Goal: Use online tool/utility: Use online tool/utility

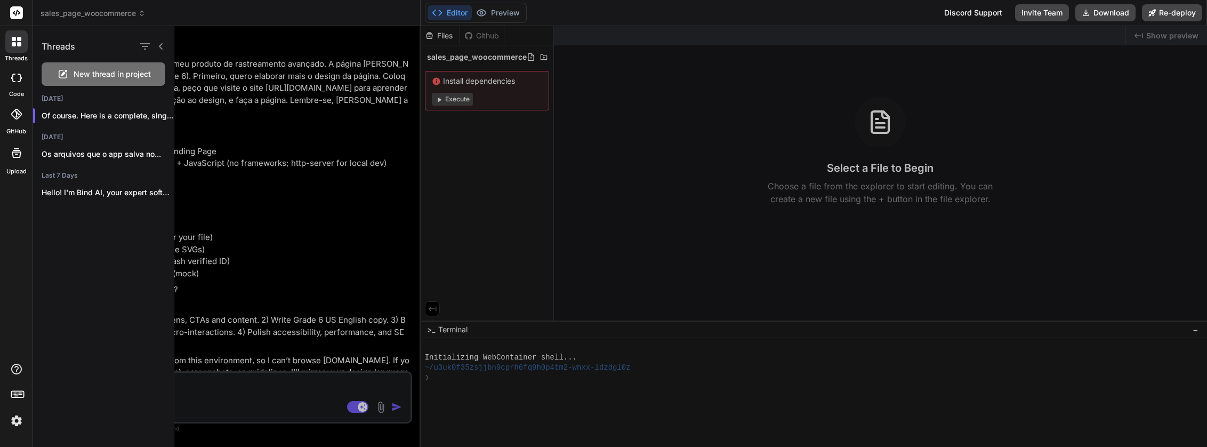
scroll to position [1, 0]
click at [326, 247] on div at bounding box center [690, 236] width 1032 height 421
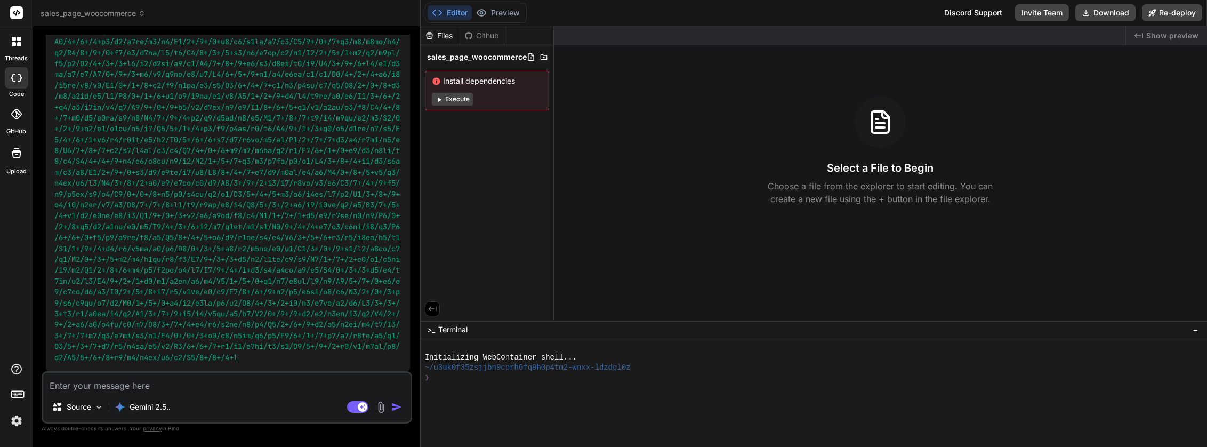
scroll to position [14004, 0]
click at [164, 390] on textarea at bounding box center [226, 382] width 367 height 19
type textarea "o"
type textarea "x"
type textarea "o"
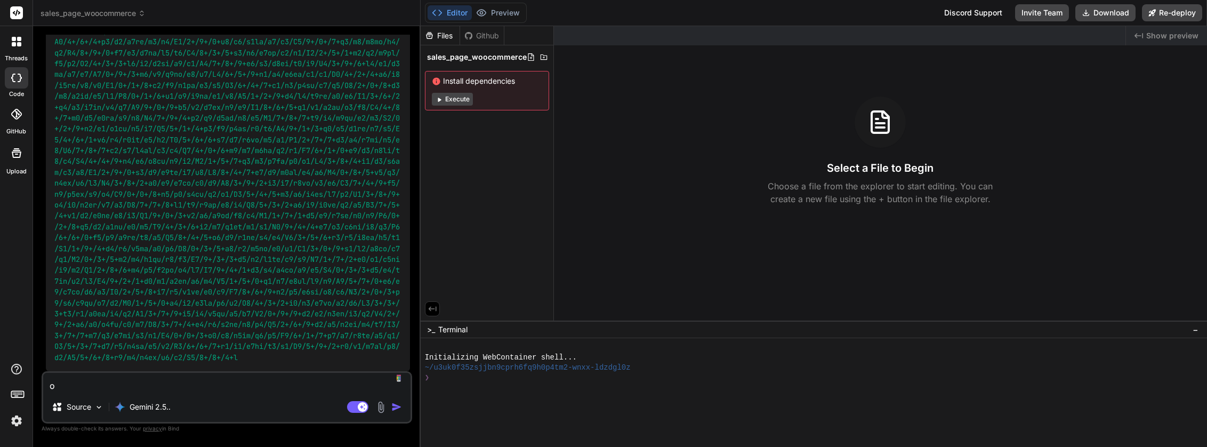
type textarea "x"
type textarea "o l"
type textarea "x"
type textarea "o li"
type textarea "x"
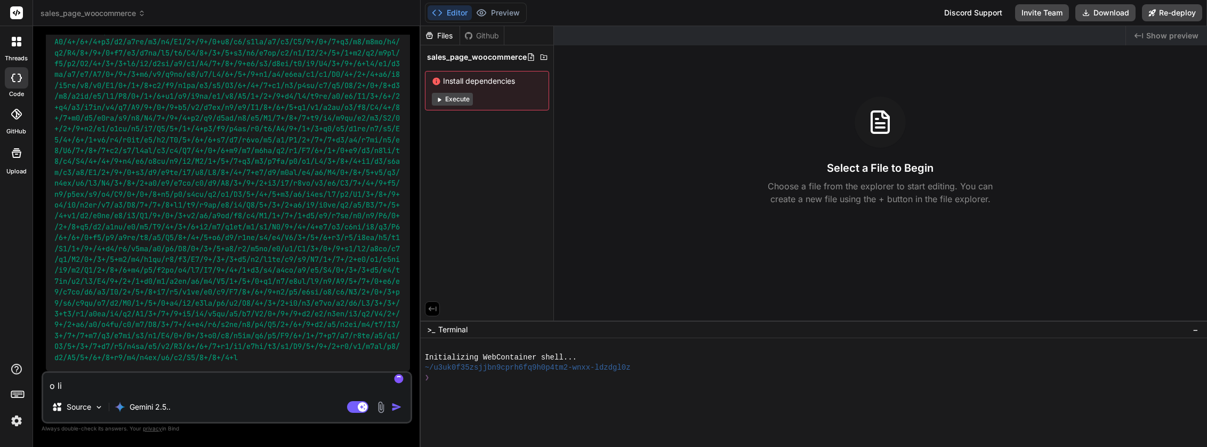
type textarea "o lin"
type textarea "x"
type textarea "o link"
type textarea "x"
type textarea "o link"
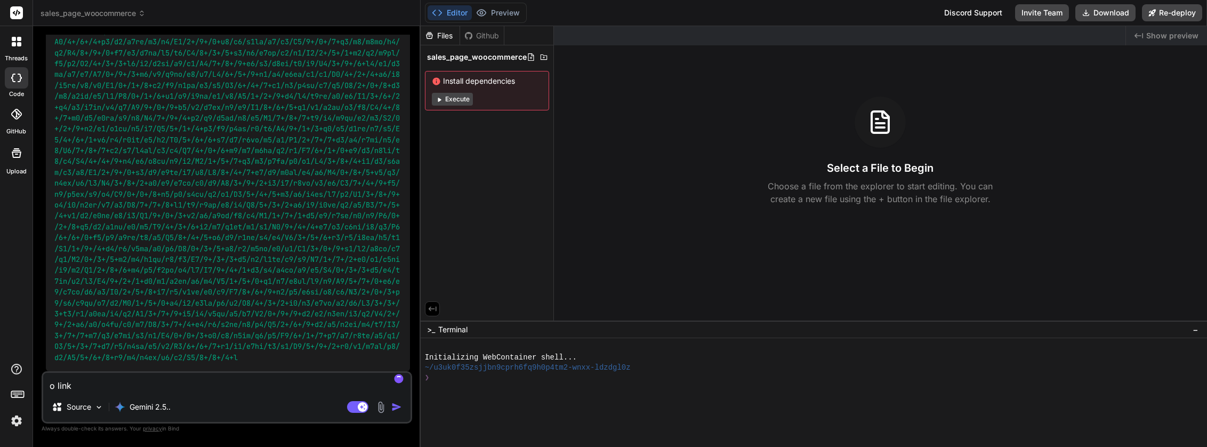
type textarea "x"
type textarea "o link d"
type textarea "x"
type textarea "o link da"
type textarea "x"
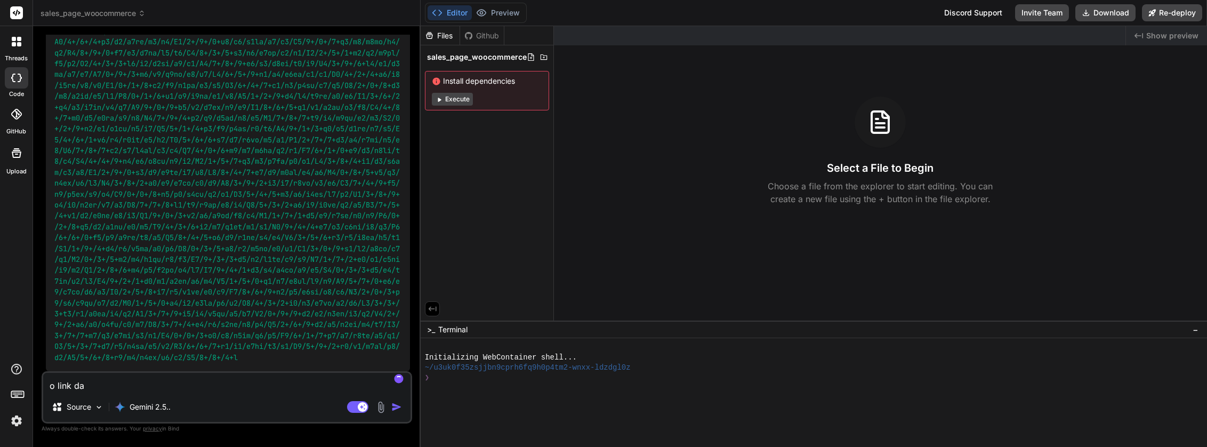
type textarea "o link da"
type textarea "x"
type textarea "o link da p"
type textarea "x"
type textarea "o link da pu"
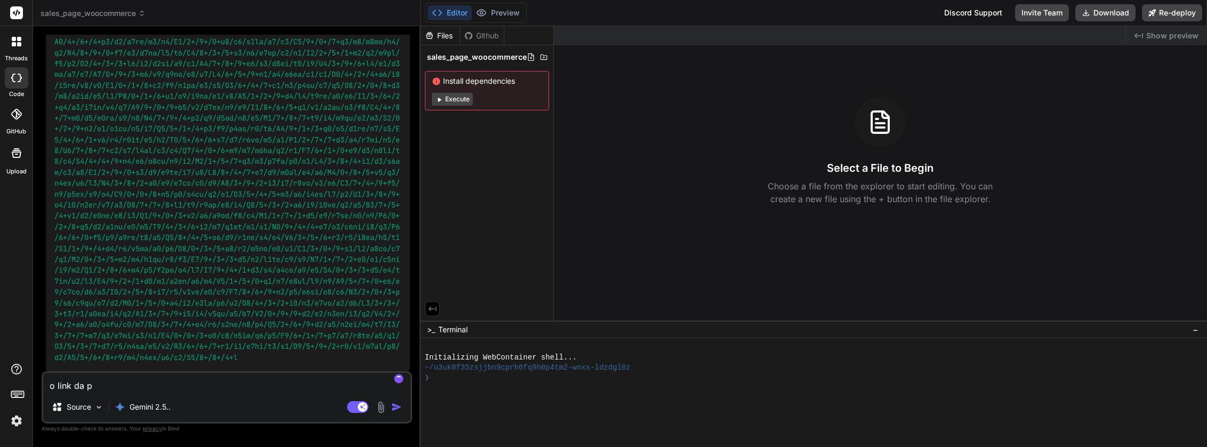
type textarea "x"
type textarea "o link da pub"
type textarea "x"
type textarea "o link da publ"
type textarea "x"
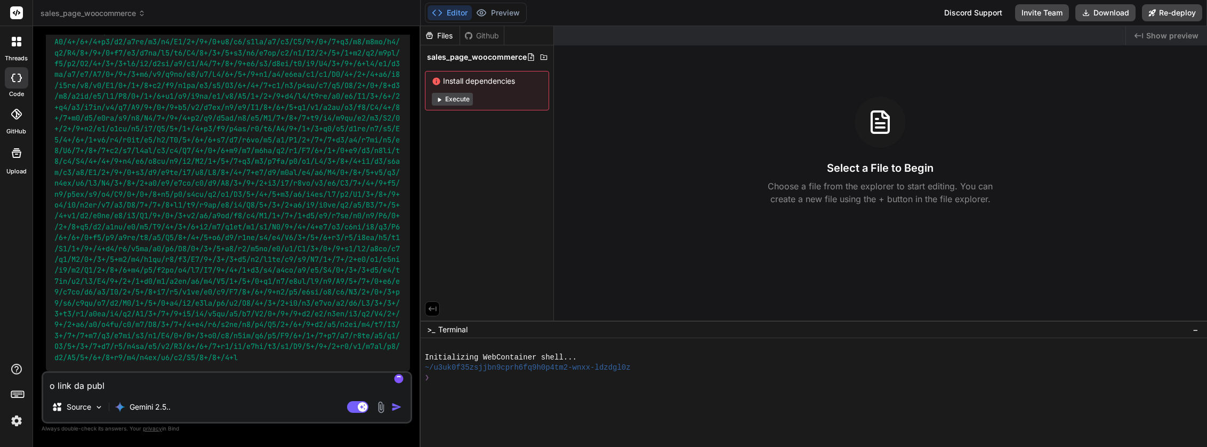
type textarea "o link da publi"
type textarea "x"
type textarea "o link da public"
type textarea "x"
type textarea "o link da publica"
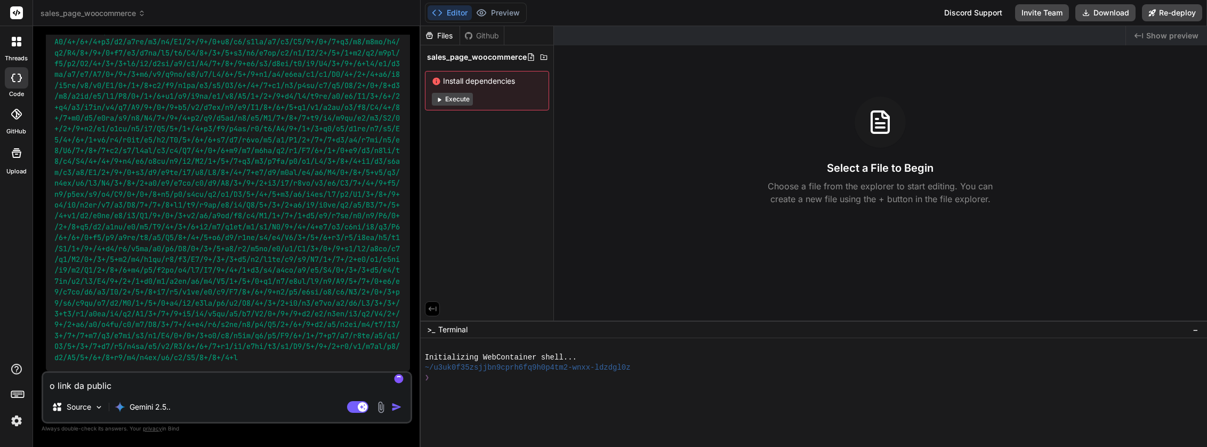
type textarea "x"
type textarea "o link da publica'"
type textarea "x"
type textarea "o link da publicaç"
type textarea "x"
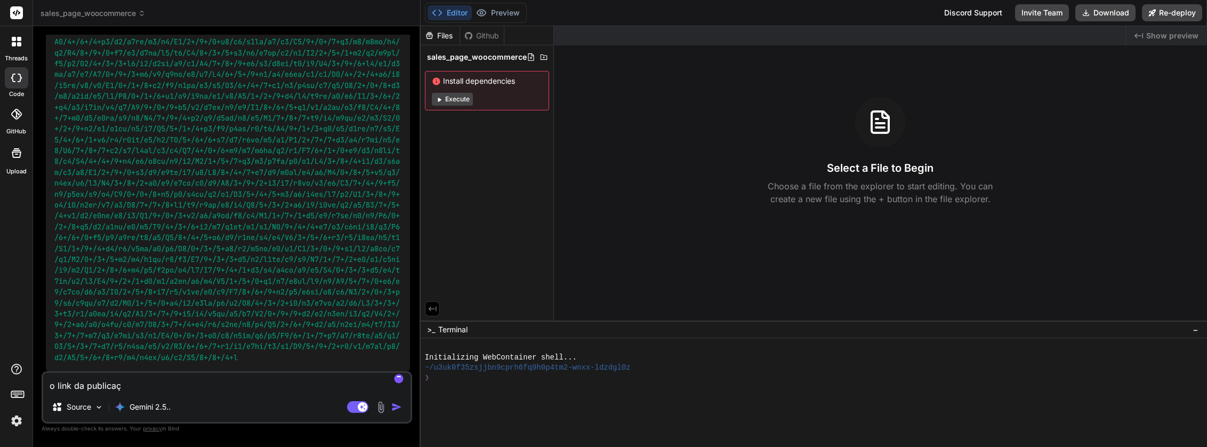
type textarea "o link da publicaç˜"
type textarea "x"
type textarea "o link da publicaçã"
type textarea "x"
type textarea "o link da publicação"
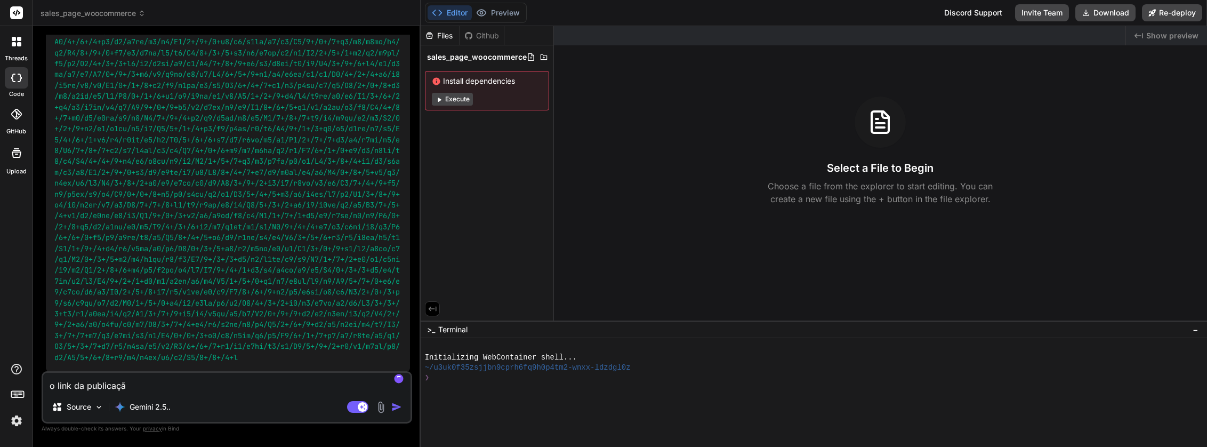
type textarea "x"
type textarea "o link da publicação"
type textarea "x"
type textarea "o link da publicação n"
type textarea "x"
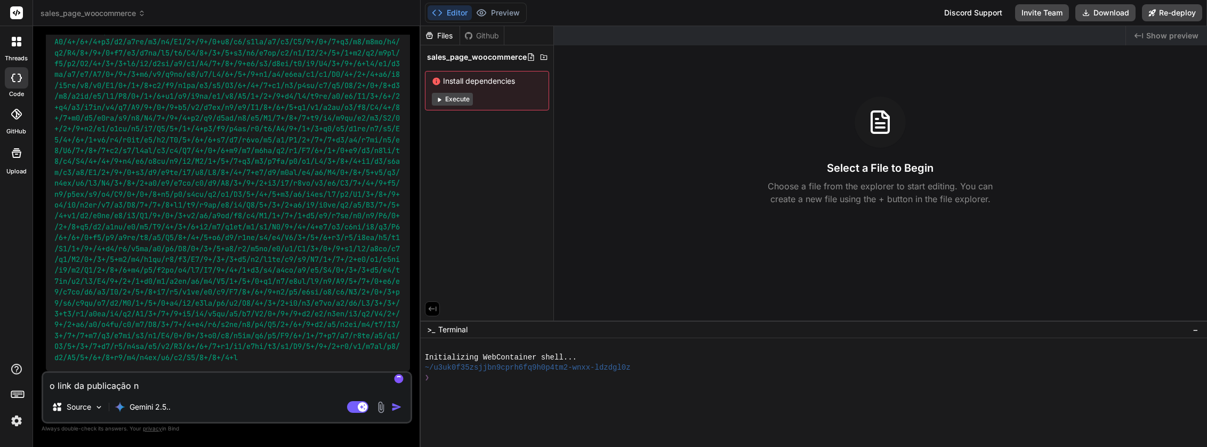
type textarea "o link da publicação n˜"
type textarea "x"
type textarea "o link da publicação nã"
type textarea "x"
type textarea "o link da publicação não"
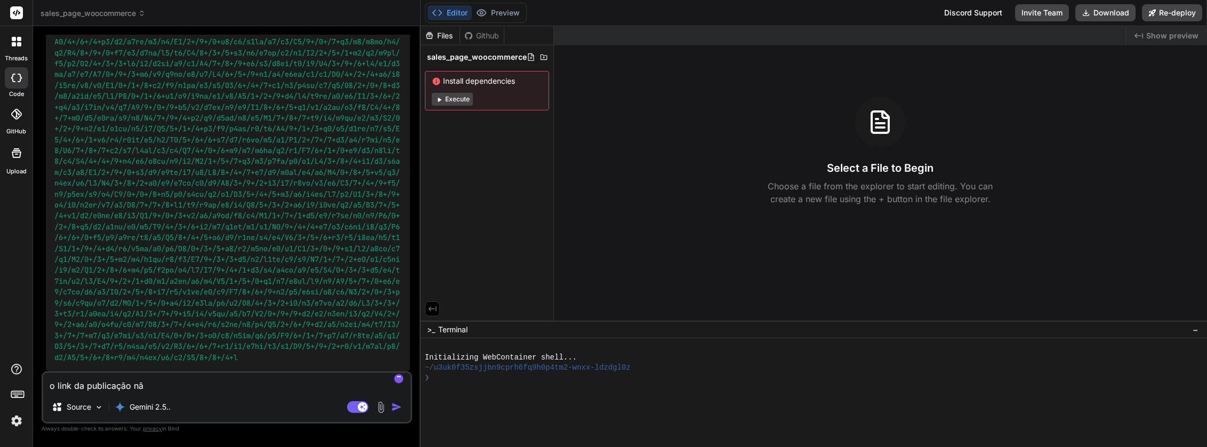
type textarea "x"
type textarea "o link da publicação não"
type textarea "x"
type textarea "o link da publicação não e"
type textarea "x"
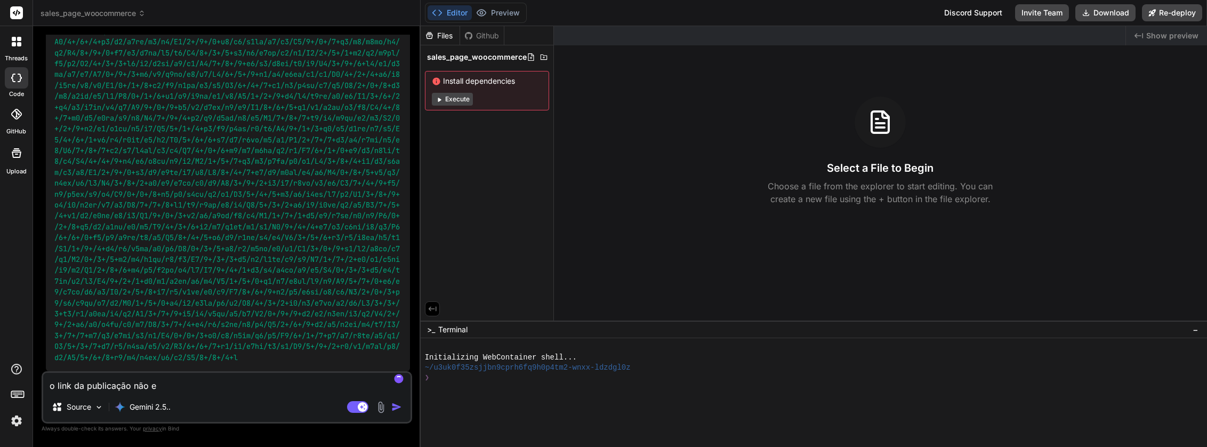
type textarea "o link da publicação não es"
type textarea "x"
type textarea "o link da publicação não est"
type textarea "x"
type textarea "o link da publicação não est'"
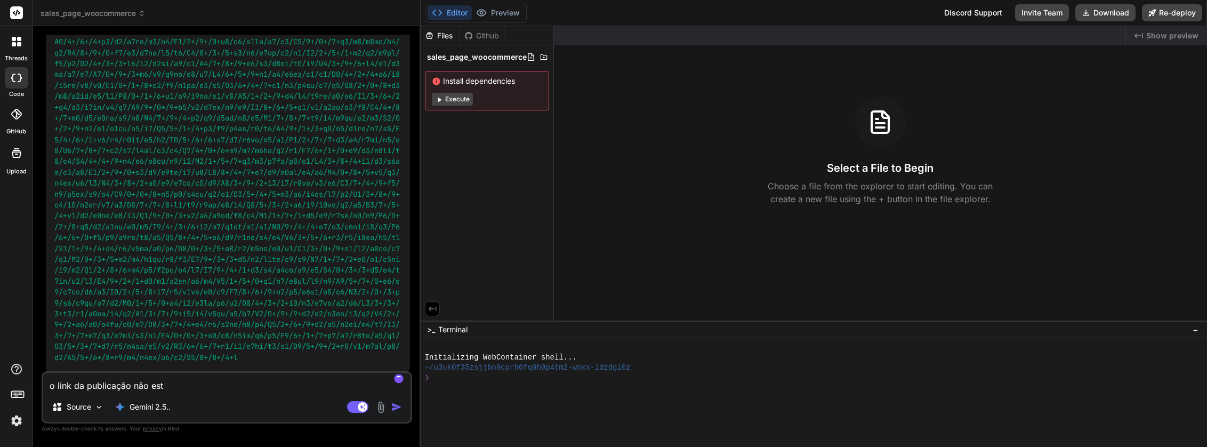
type textarea "x"
type textarea "o link da publicação não está"
type textarea "x"
type textarea "o link da publicação não está"
type textarea "x"
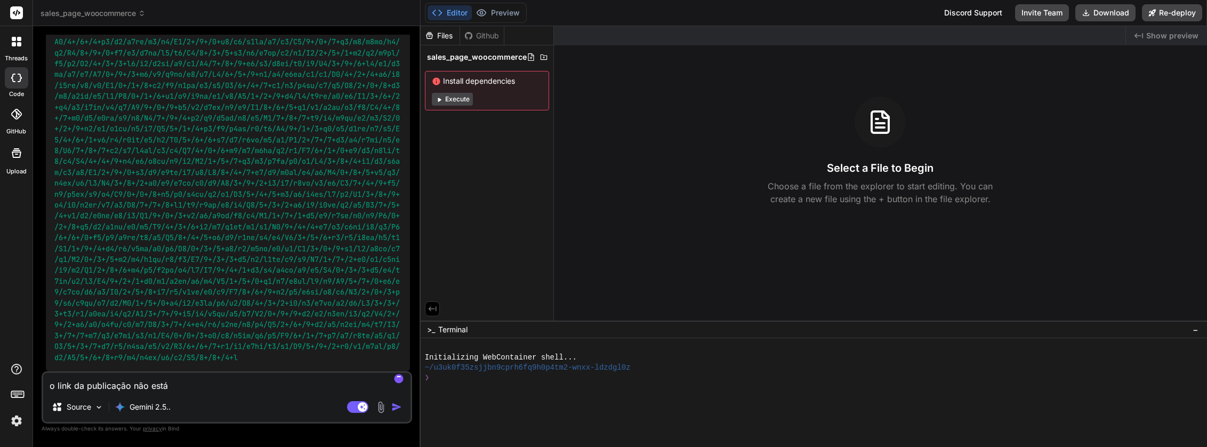
type textarea "o link da publicação não está f"
type textarea "x"
type textarea "o link da publicação não está fu"
type textarea "x"
type textarea "o link da publicação não está fun"
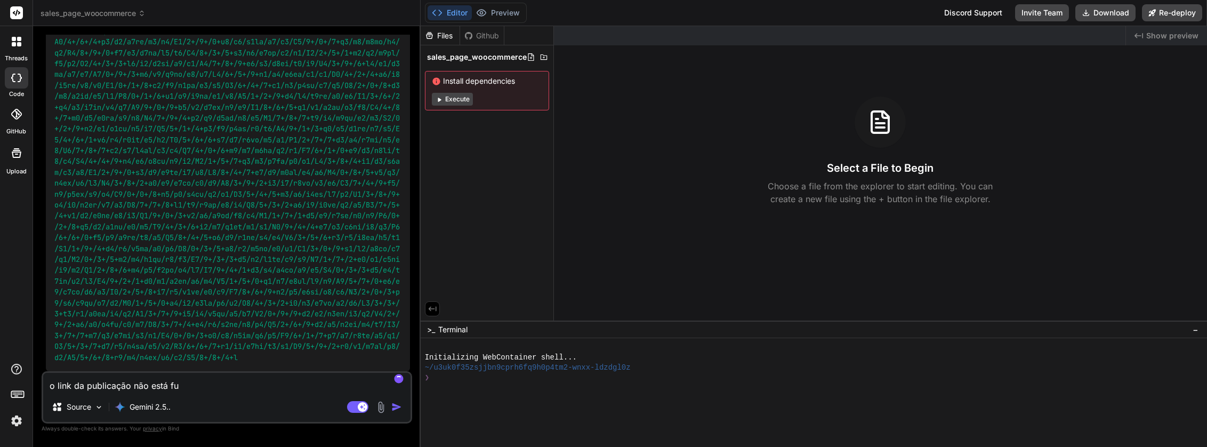
type textarea "x"
type textarea "o link da publicação não está func"
type textarea "x"
type textarea "o link da publicação não está funci"
type textarea "x"
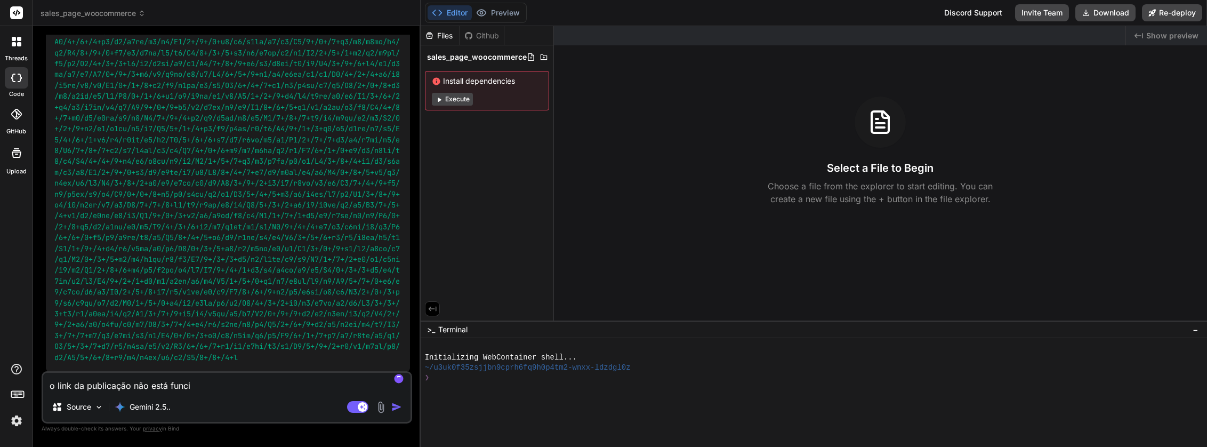
type textarea "o link da publicação não está funcio"
type textarea "x"
type textarea "o link da publicação não está funcion"
type textarea "x"
type textarea "o link da publicação não está funciona"
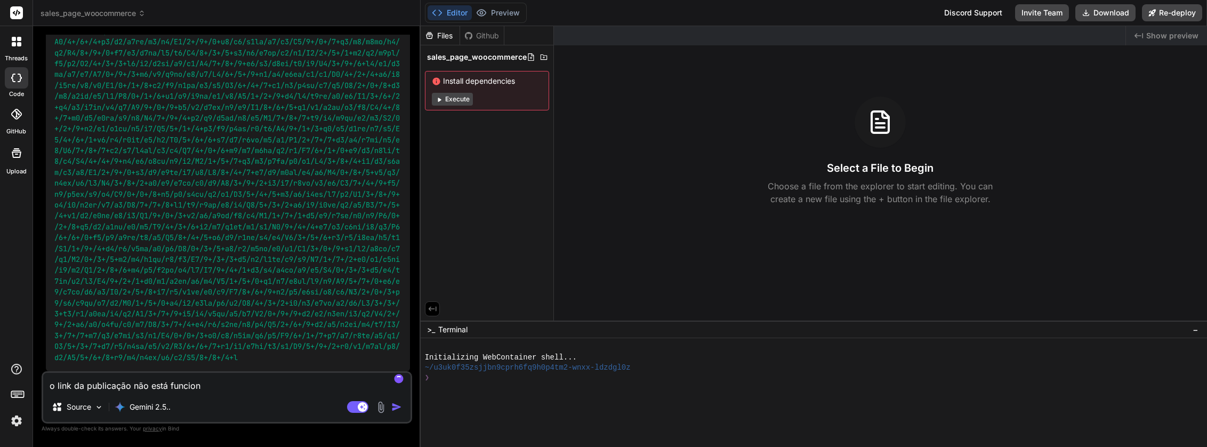
type textarea "x"
type textarea "o link da publicação não está funcionan"
type textarea "x"
type textarea "o link da publicação não está funcionand"
type textarea "x"
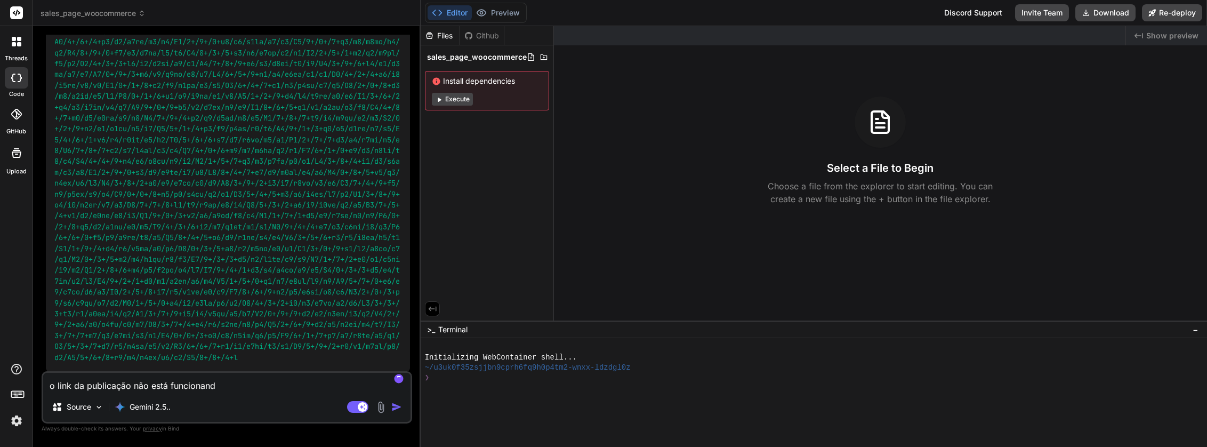
type textarea "o link da publicação não está funcionando"
type textarea "x"
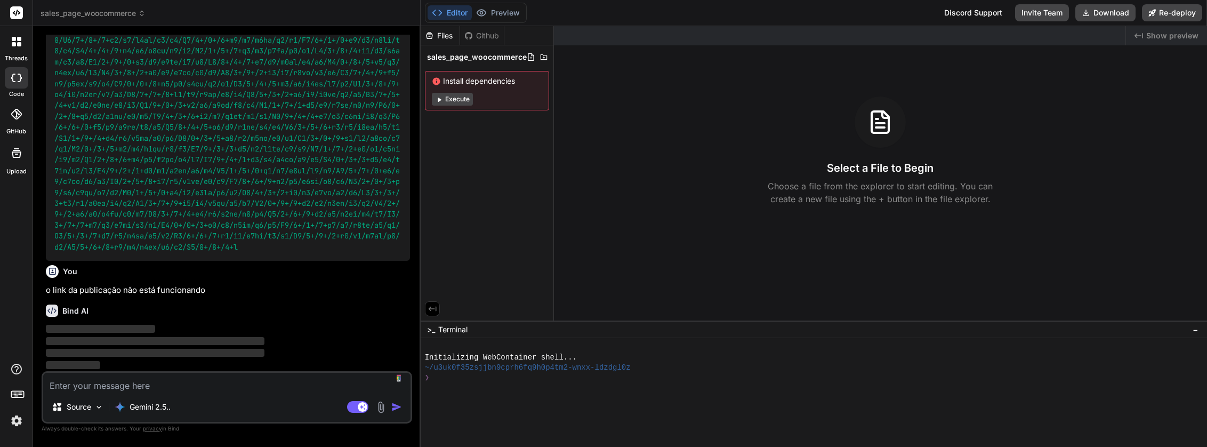
scroll to position [14114, 0]
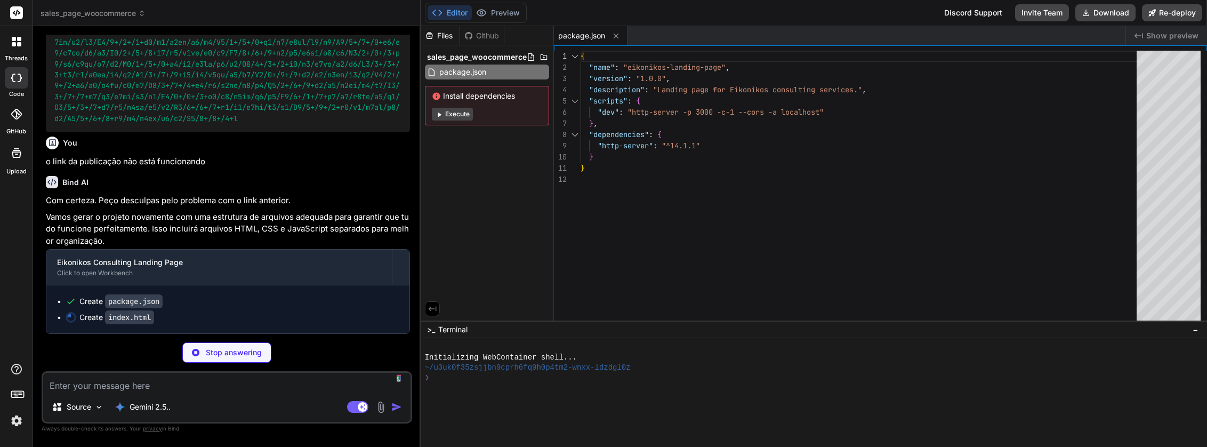
click at [463, 114] on button "Execute" at bounding box center [452, 114] width 41 height 13
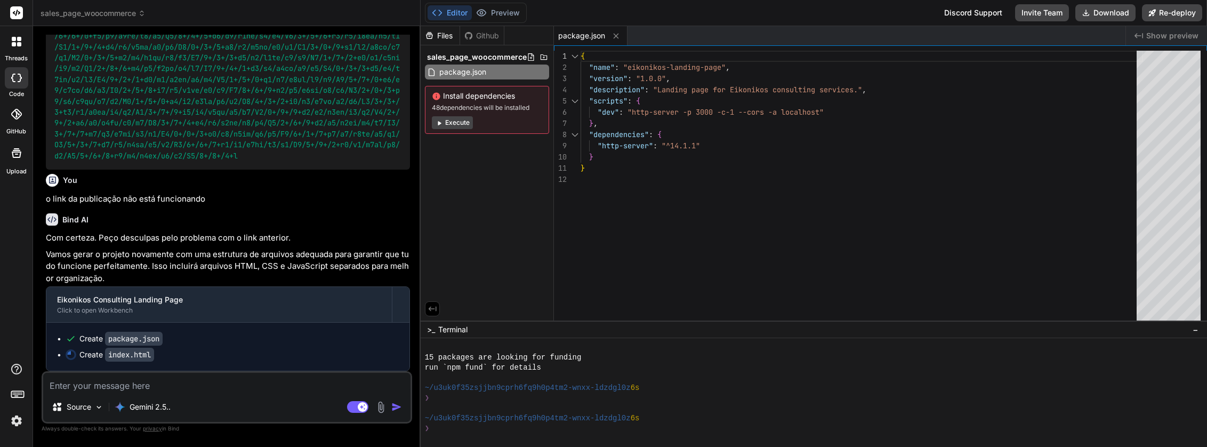
scroll to position [14206, 0]
type textarea "x"
